Goal: Browse casually: Explore the website without a specific task or goal

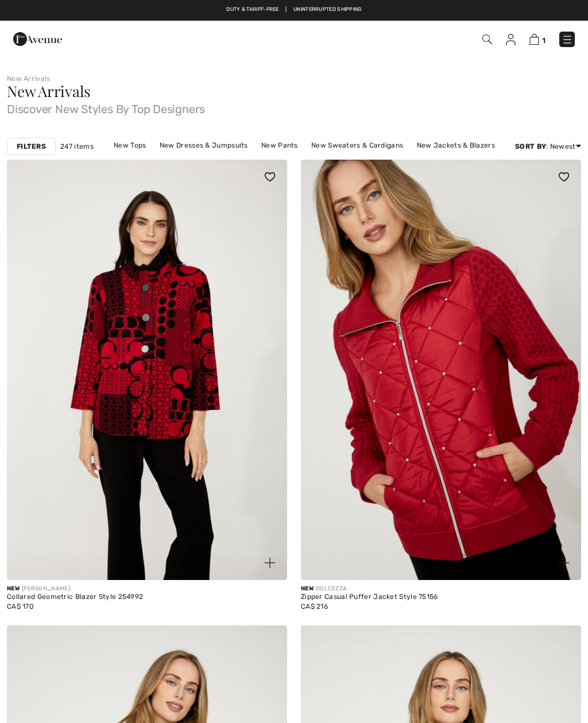
checkbox input "true"
click at [204, 382] on img at bounding box center [147, 370] width 280 height 420
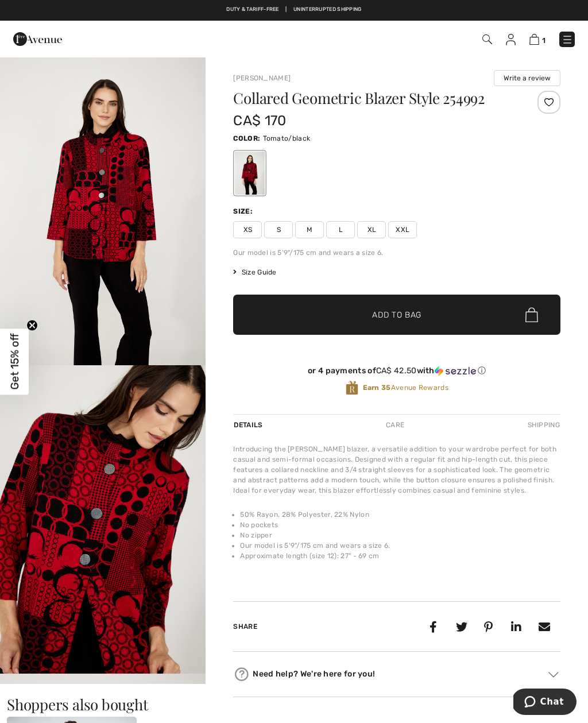
click at [148, 212] on img "1 / 4" at bounding box center [102, 210] width 205 height 309
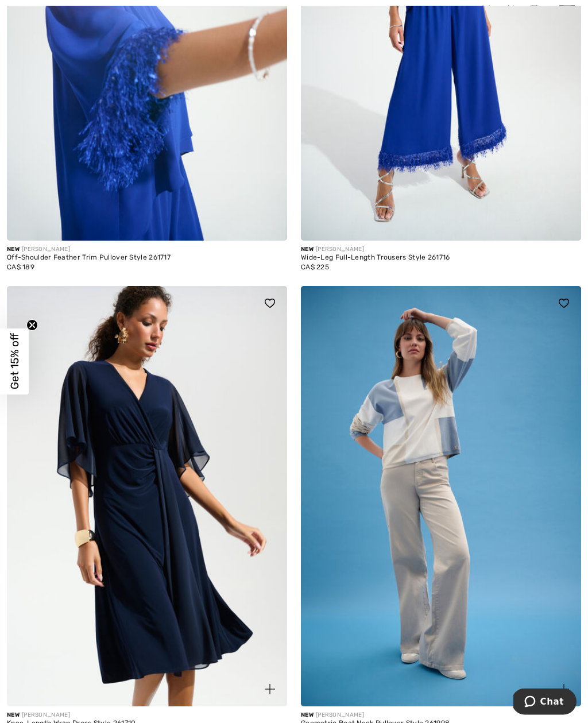
scroll to position [4194, 0]
click at [431, 434] on img at bounding box center [441, 496] width 280 height 420
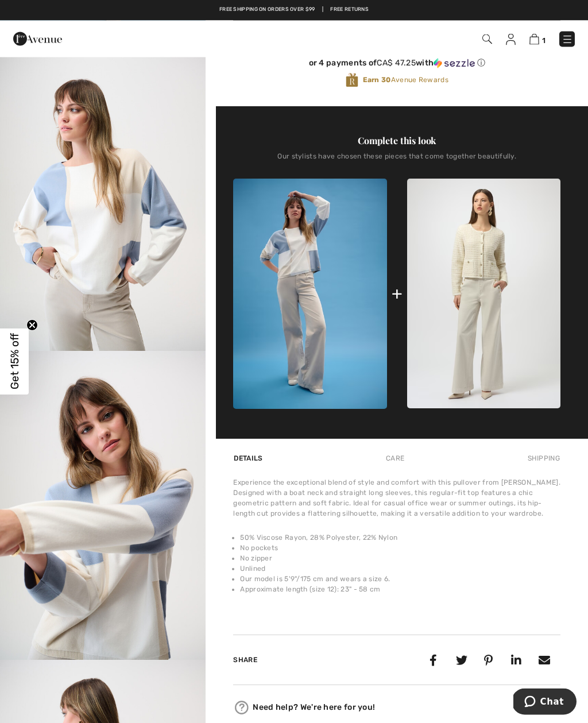
scroll to position [323, 0]
click at [399, 496] on div "Experience the exceptional blend of style and comfort with this pullover from J…" at bounding box center [396, 497] width 327 height 41
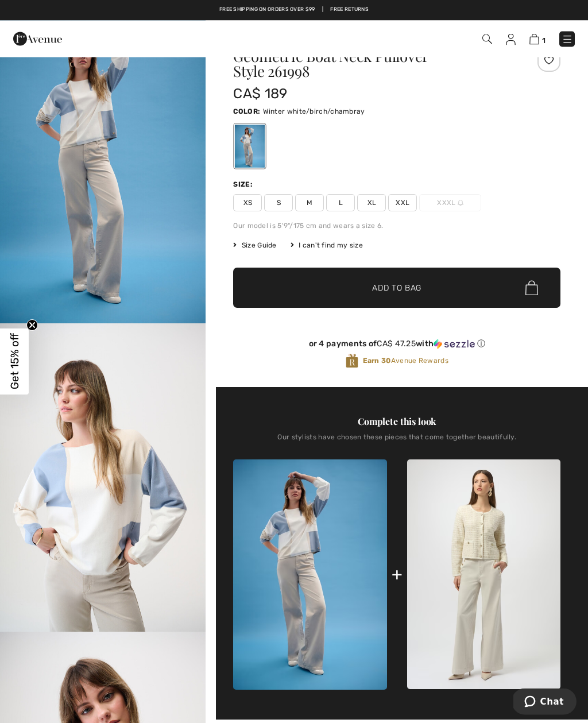
scroll to position [0, 0]
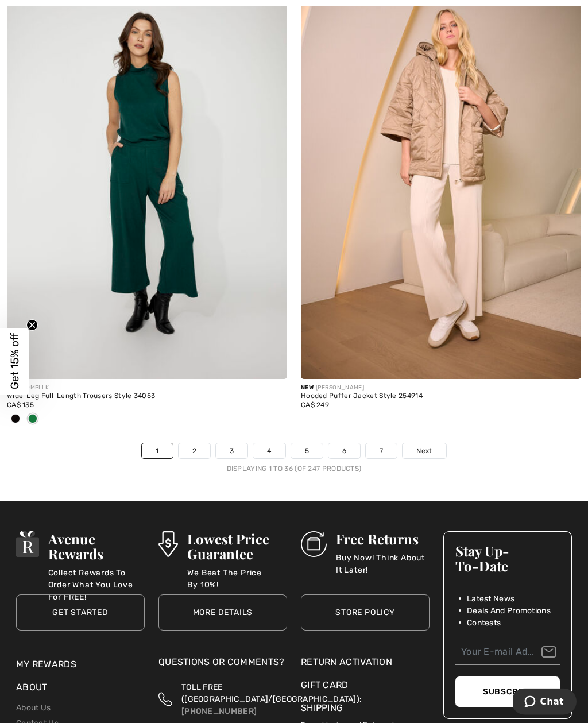
scroll to position [8395, 0]
click at [422, 445] on span "Next" at bounding box center [423, 450] width 15 height 10
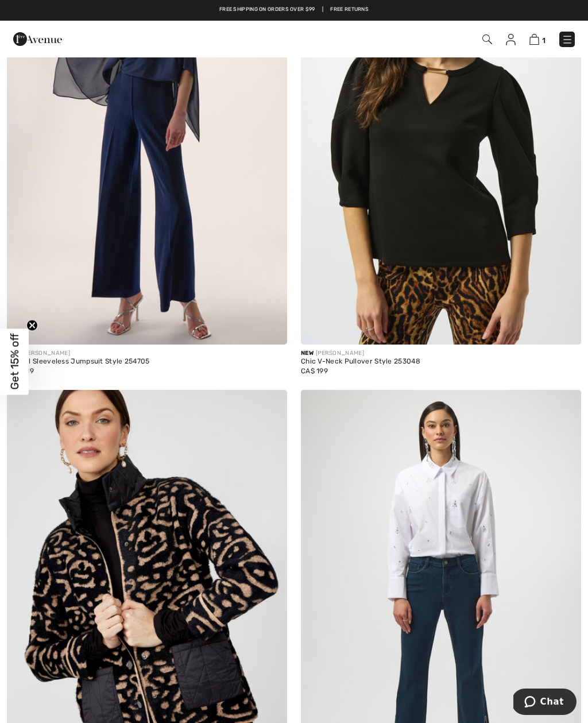
scroll to position [7106, 0]
